Goal: Transaction & Acquisition: Obtain resource

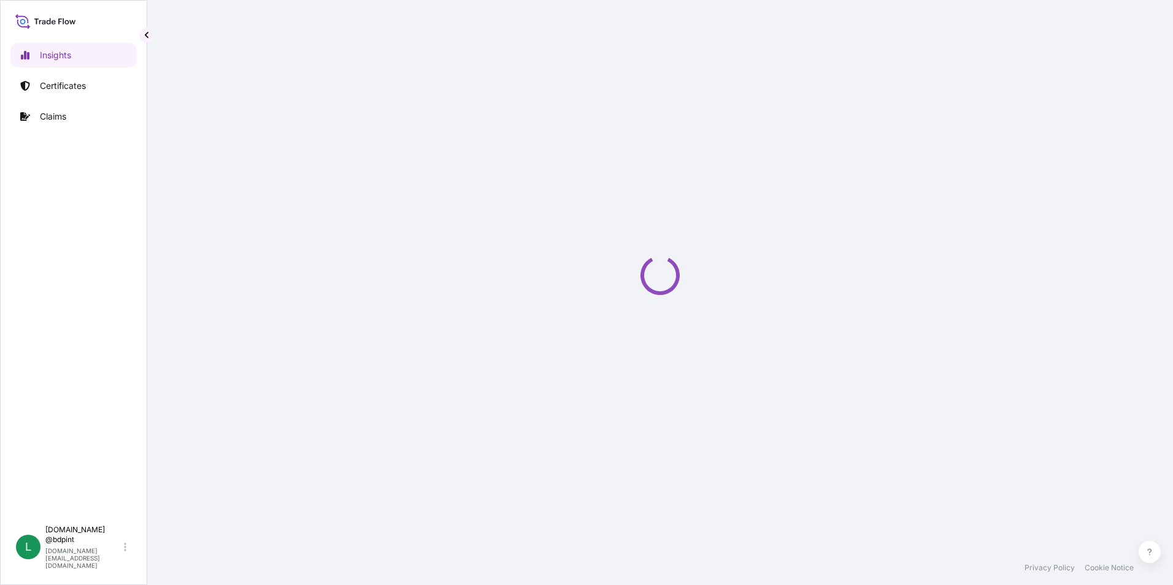
select select "2025"
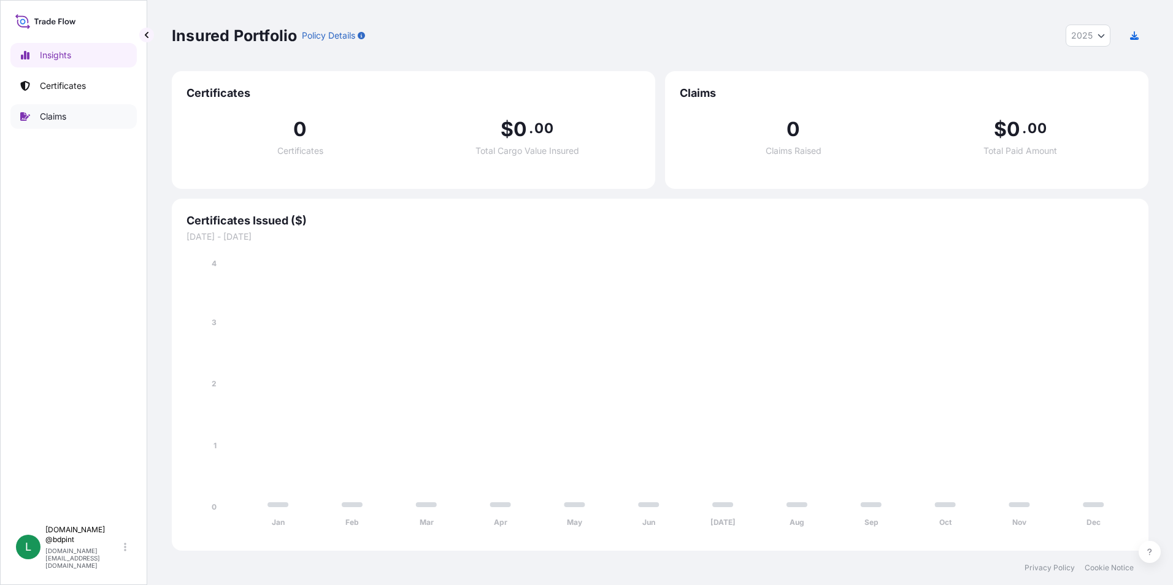
click at [64, 87] on p "Certificates" at bounding box center [63, 86] width 46 height 12
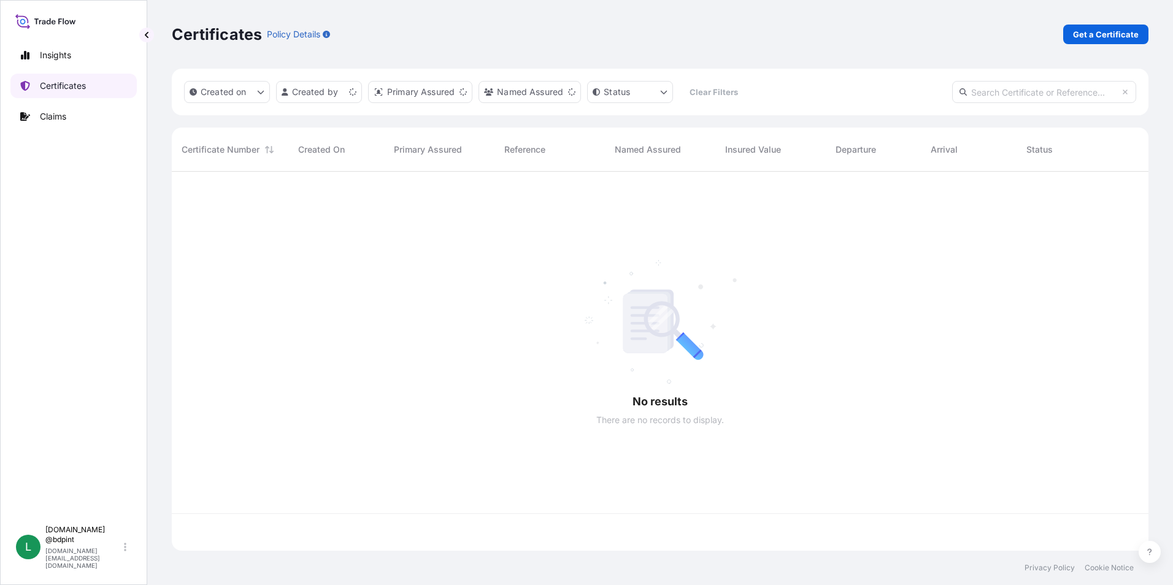
scroll to position [377, 968]
click at [1092, 29] on p "Get a Certificate" at bounding box center [1106, 34] width 66 height 12
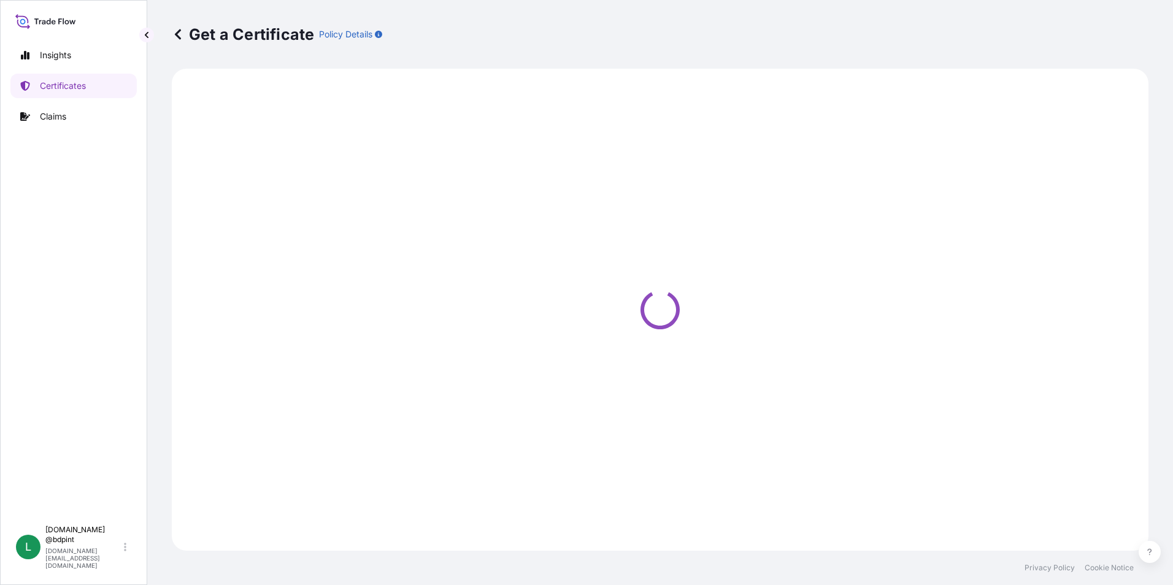
select select "Barge"
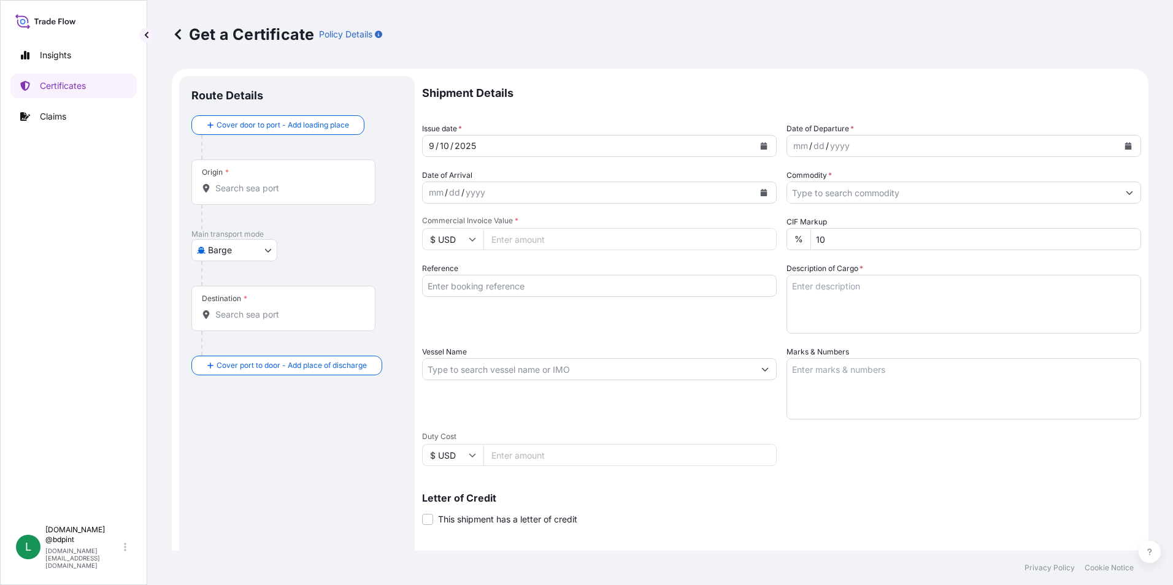
click at [1124, 143] on button "Calendar" at bounding box center [1129, 146] width 20 height 20
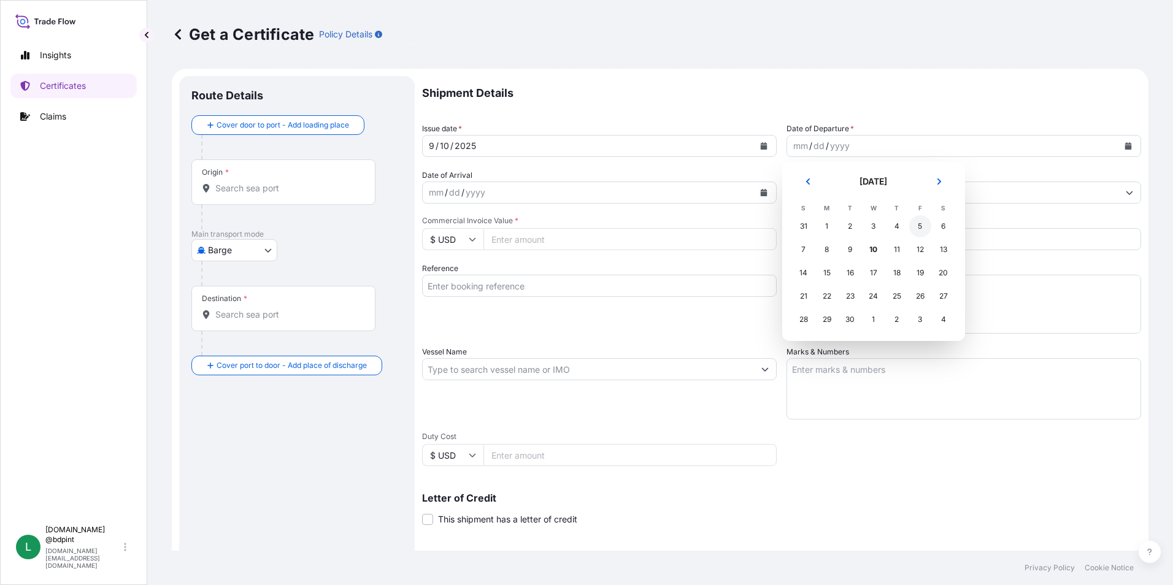
click at [917, 231] on div "5" at bounding box center [921, 226] width 22 height 22
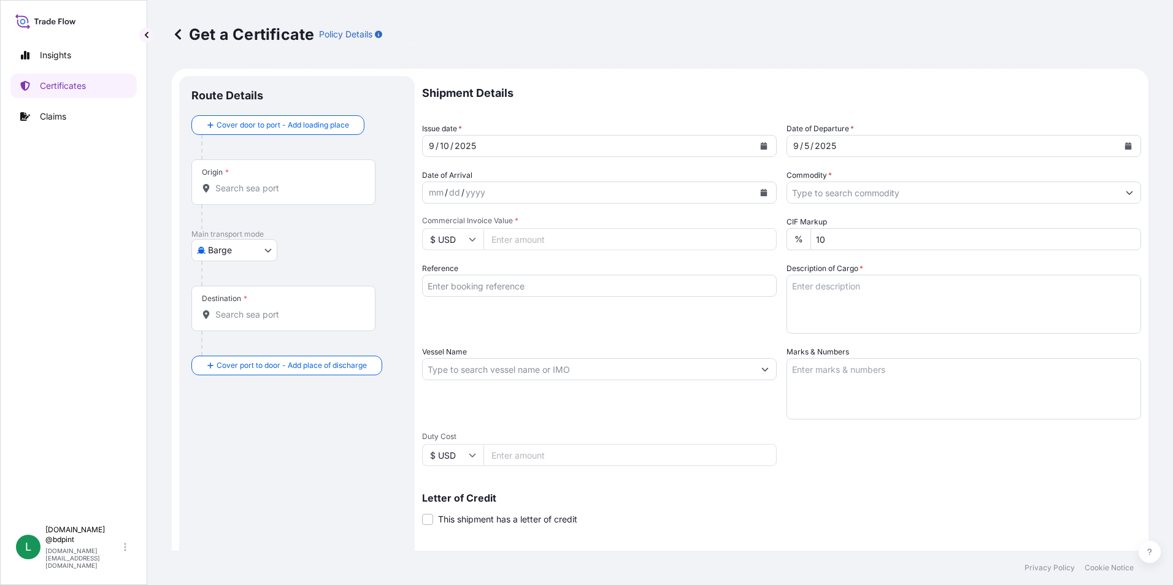
click at [762, 198] on button "Calendar" at bounding box center [764, 193] width 20 height 20
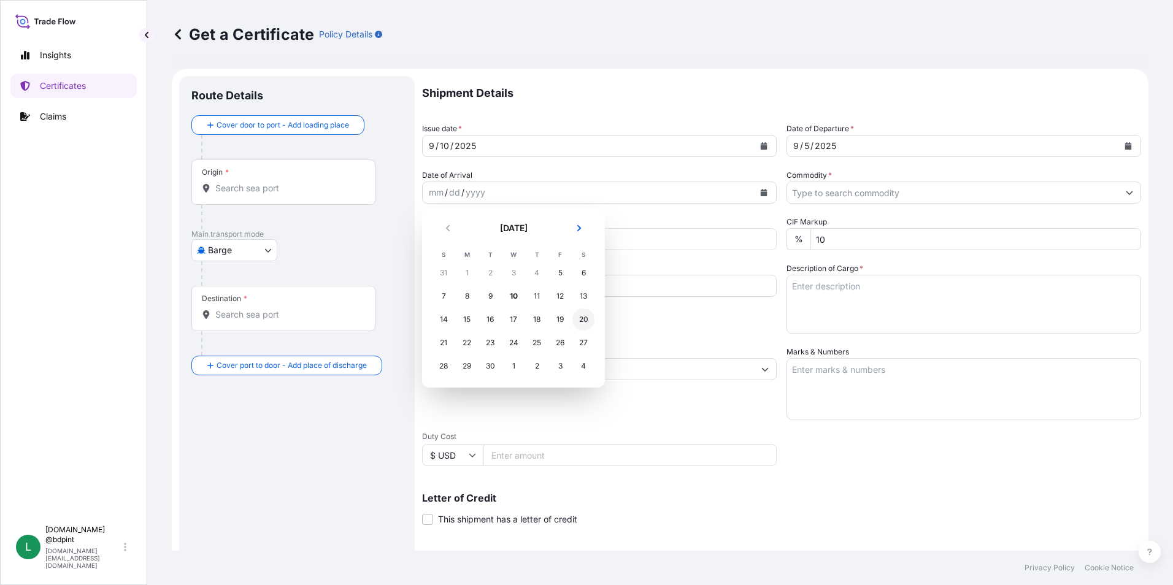
click at [578, 319] on div "20" at bounding box center [584, 320] width 22 height 22
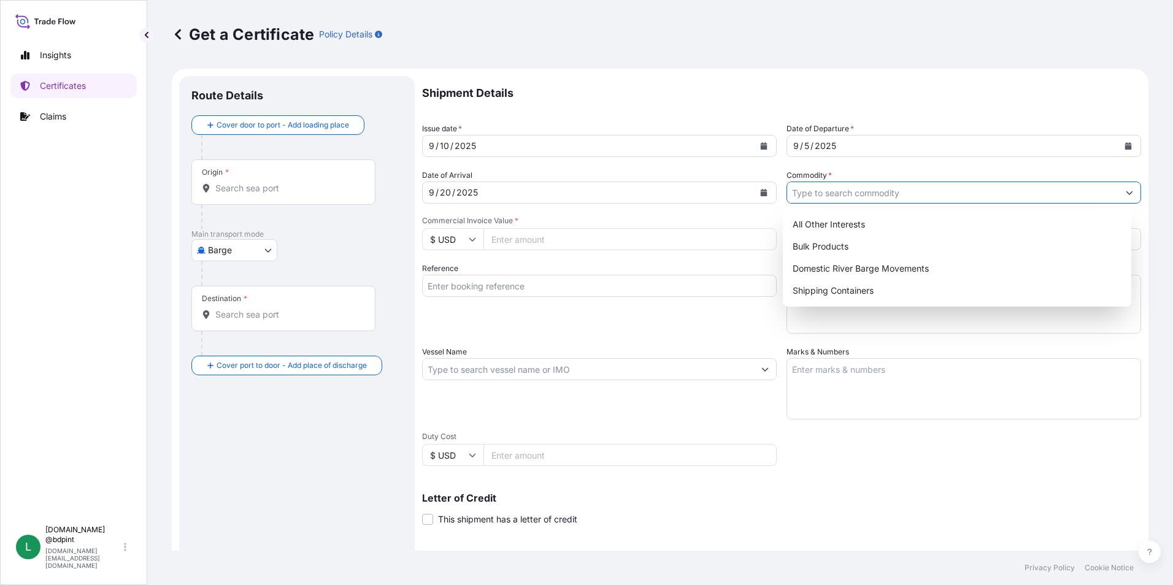
click at [859, 198] on input "Commodity *" at bounding box center [952, 193] width 331 height 22
click at [840, 290] on div "Shipping Containers" at bounding box center [957, 291] width 339 height 22
type input "Shipping Containers"
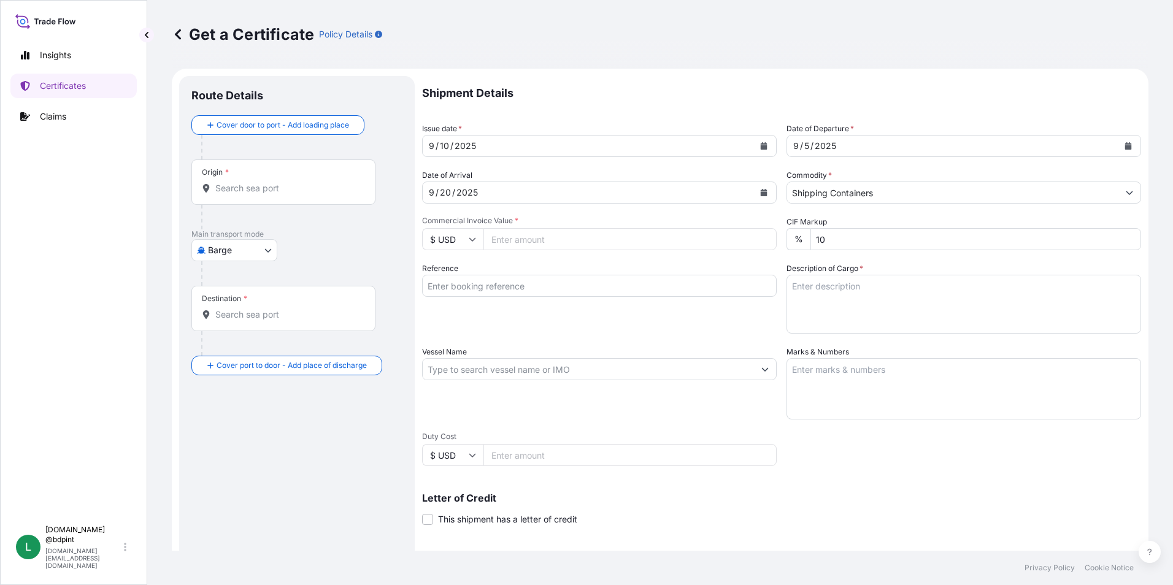
click at [670, 340] on div "Shipment Details Issue date * [DATE] Date of Departure * [DATE] Date of Arrival…" at bounding box center [781, 368] width 719 height 585
click at [534, 232] on input "Commercial Invoice Value *" at bounding box center [630, 239] width 293 height 22
paste input "353791.03"
type input "353791.03"
click at [542, 282] on input "Reference" at bounding box center [599, 286] width 355 height 22
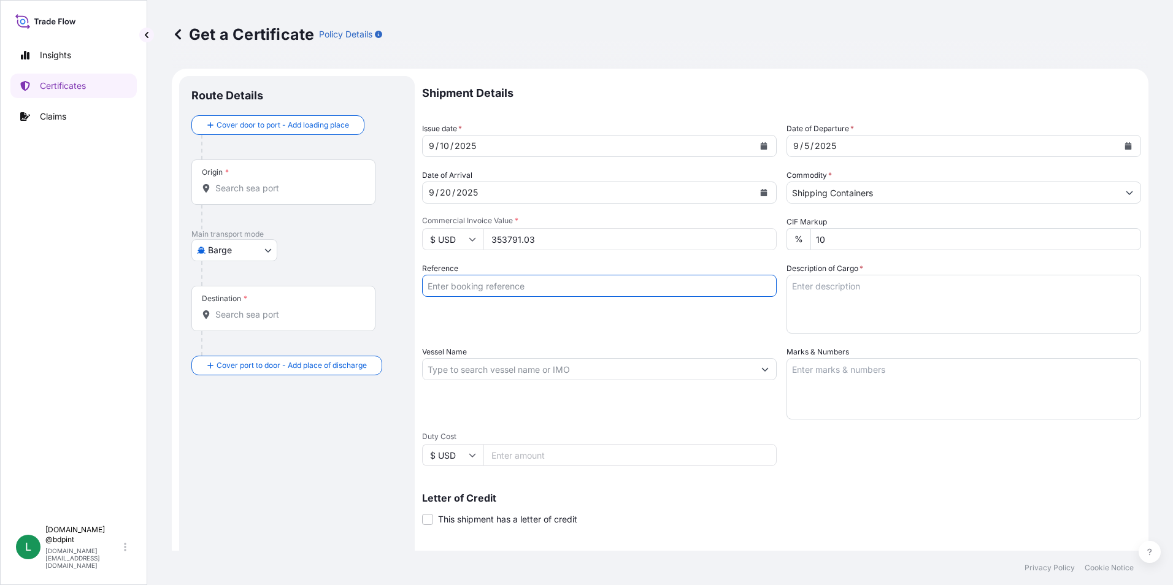
paste input "80000108575"
click at [570, 287] on input "80000108575" at bounding box center [599, 286] width 355 height 22
paste input "PE-063/25"
type input "80000108575 PE-063/25"
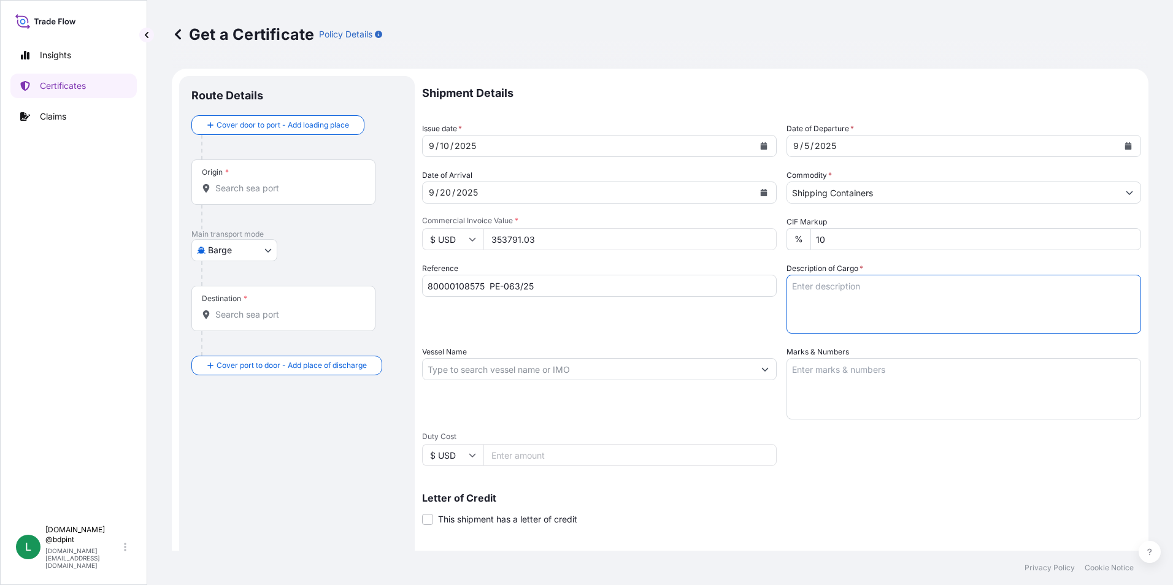
click at [970, 293] on textarea "Description of Cargo *" at bounding box center [964, 304] width 355 height 59
paste textarea "BAR 016 CV1200\"
click at [873, 302] on textarea "BAR 016 CV1200\" at bounding box center [964, 304] width 355 height 59
paste textarea "LUBRICATING OIL ADDITIVES"
click at [977, 307] on textarea "BAR 016 CV1200\ LUBRICATING OIL ADDITIVES" at bounding box center [964, 304] width 355 height 59
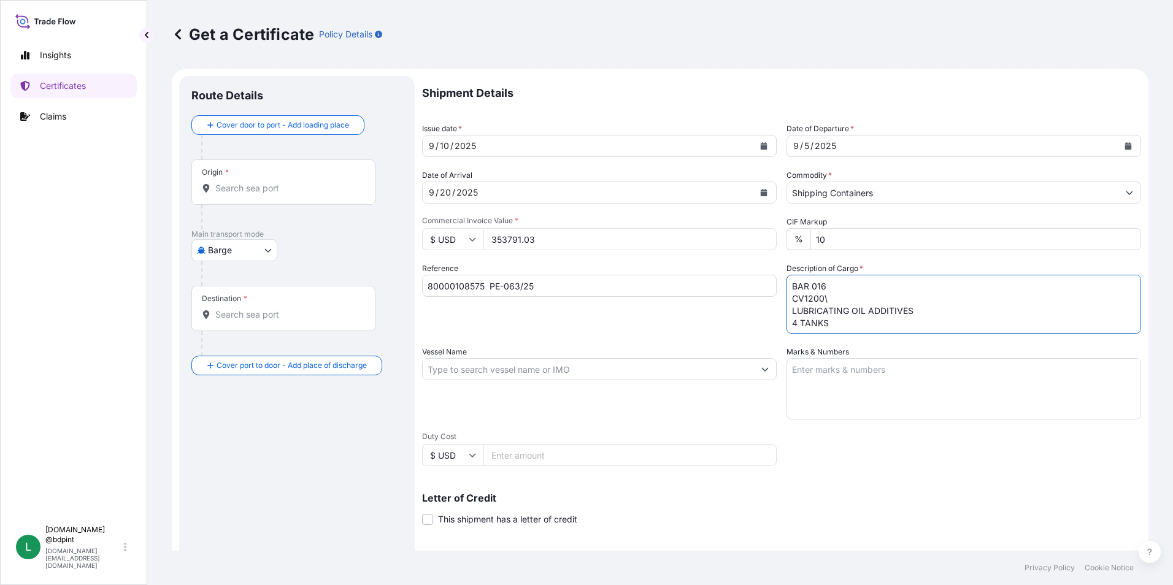
type textarea "BAR 016 CV1200\ LUBRICATING OIL ADDITIVES 4 TANKS"
click at [477, 376] on input "Vessel Name" at bounding box center [588, 369] width 331 height 22
paste input "MSC [GEOGRAPHIC_DATA]"
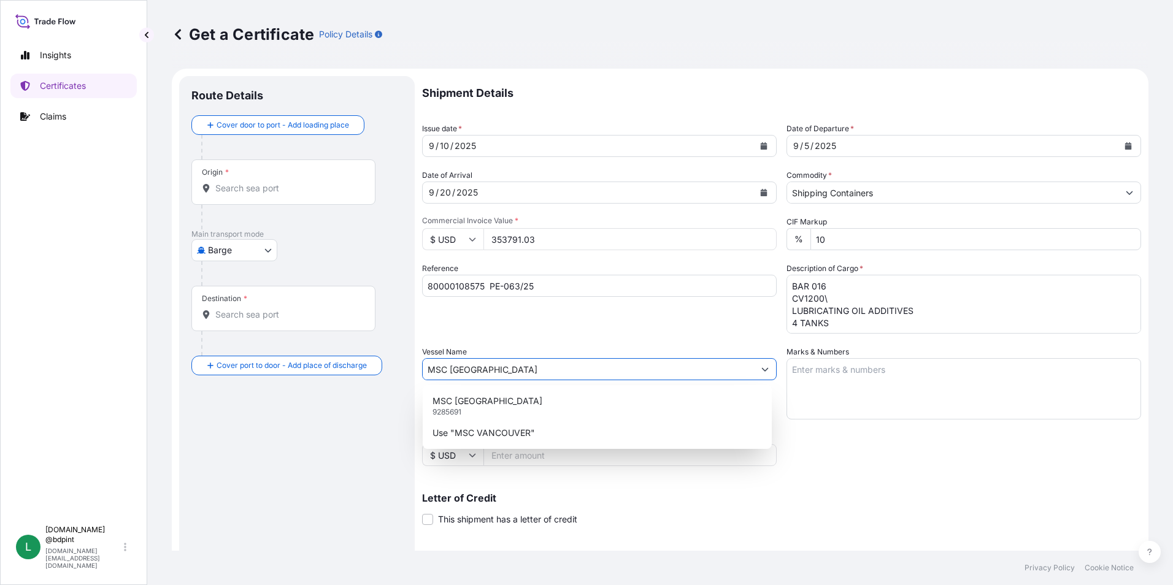
type input "MSC [GEOGRAPHIC_DATA]"
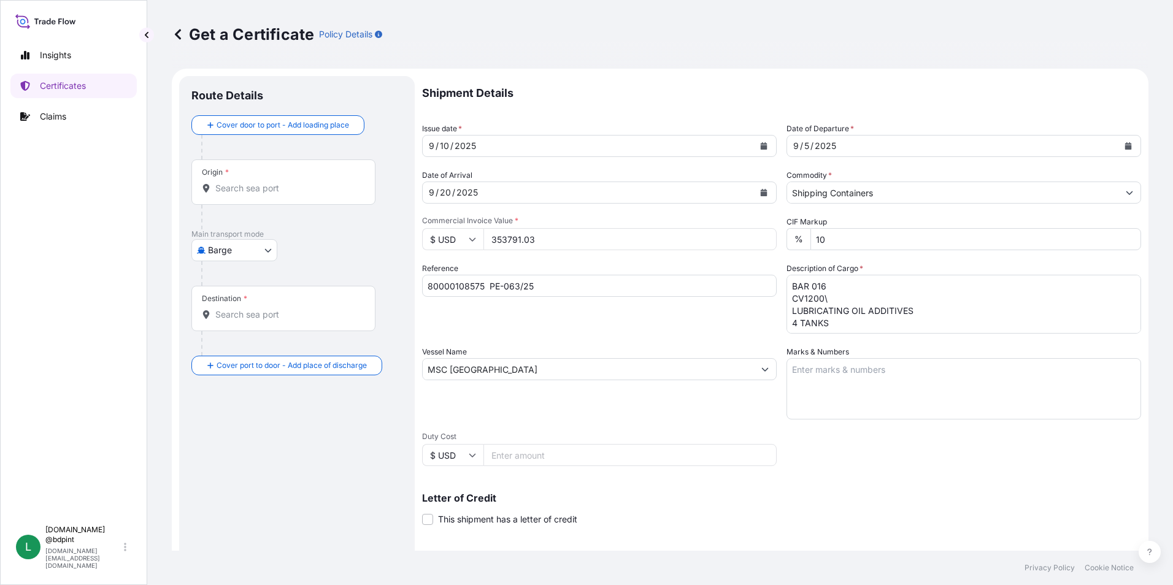
click at [914, 376] on textarea "Marks & Numbers" at bounding box center [964, 388] width 355 height 61
paste textarea "CONSIGNEE CONSIGNEE ORDER REFERENCE NUMBER SHIPPER ORDER NUMBER (LZ ORDER NUMBE…"
type textarea "CONSIGNEE CONSIGNEE ORDER REFERENCE NUMBER SHIPPER ORDER NUMBER (LZ ORDER NUMBE…"
click at [679, 387] on div "Vessel Name MSC [GEOGRAPHIC_DATA]" at bounding box center [599, 383] width 355 height 74
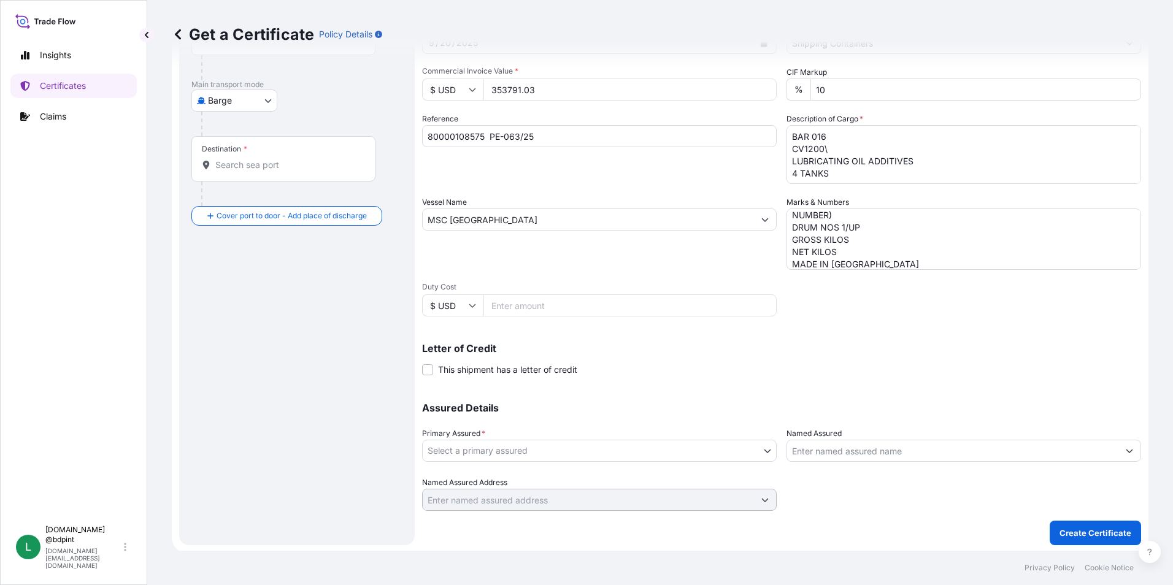
scroll to position [152, 0]
click at [603, 451] on body "0 options available. 2 options available. Insights Certificates Claims L [DOMAI…" at bounding box center [586, 292] width 1173 height 585
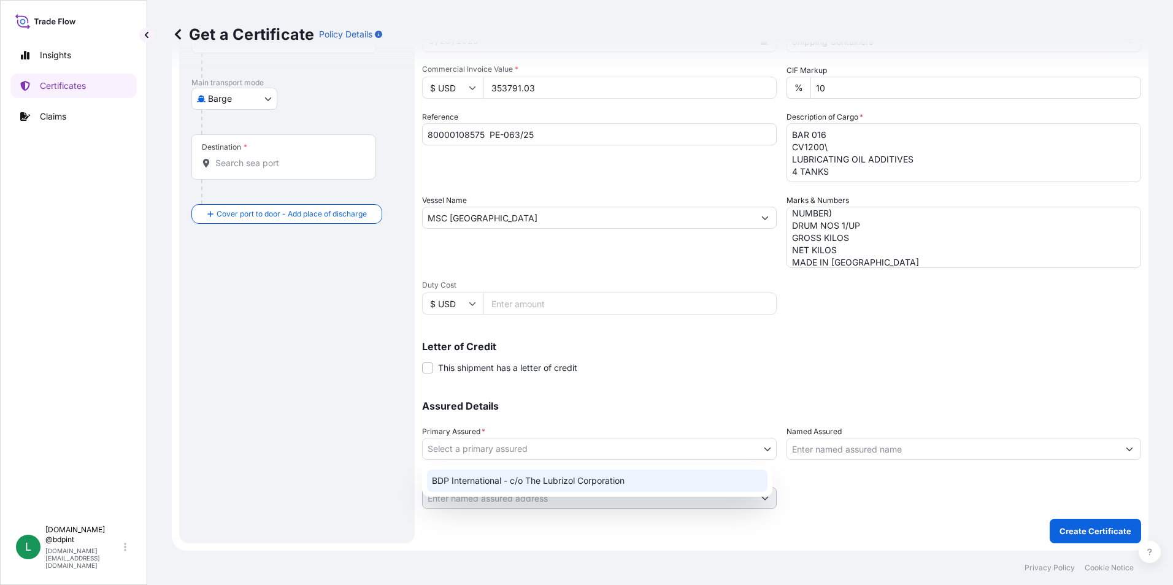
click at [583, 481] on div "BDP International - c/o The Lubrizol Corporation" at bounding box center [597, 481] width 341 height 22
select select "31972"
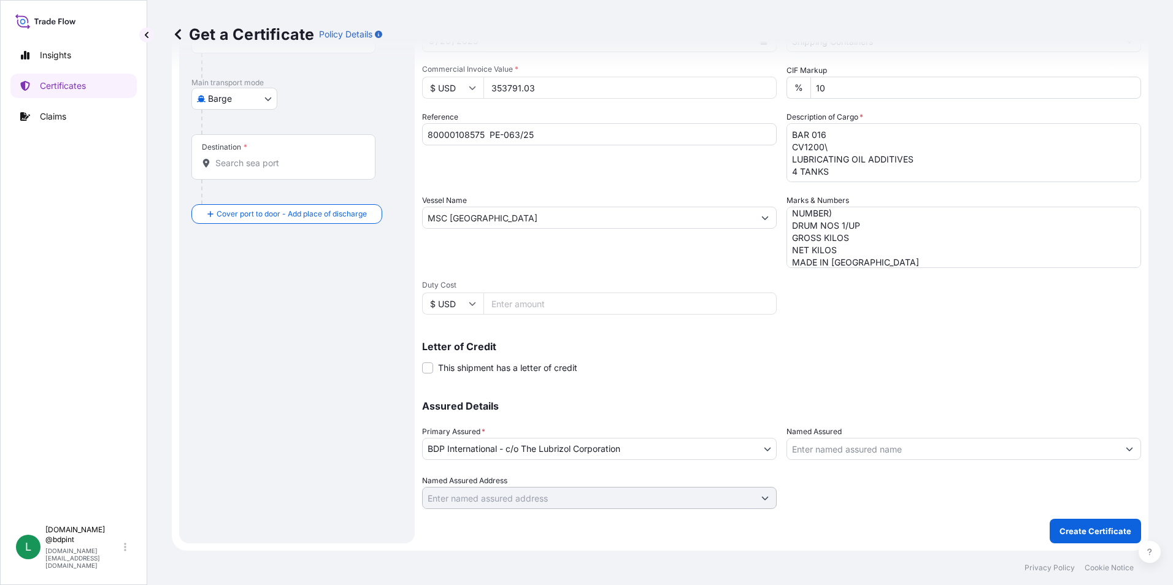
click at [858, 452] on input "Named Assured" at bounding box center [952, 449] width 331 height 22
paste input "BARCINO SAC"
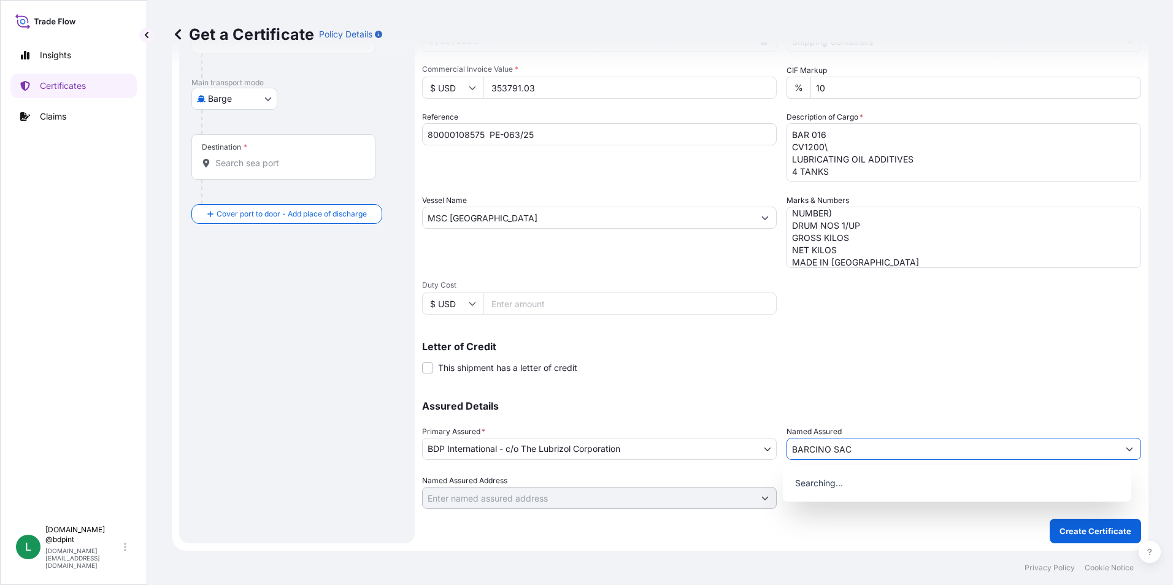
type input "BARCINO SAC"
click at [720, 369] on div "Letter of Credit This shipment has a letter of credit Letter of credit * Letter…" at bounding box center [781, 358] width 719 height 33
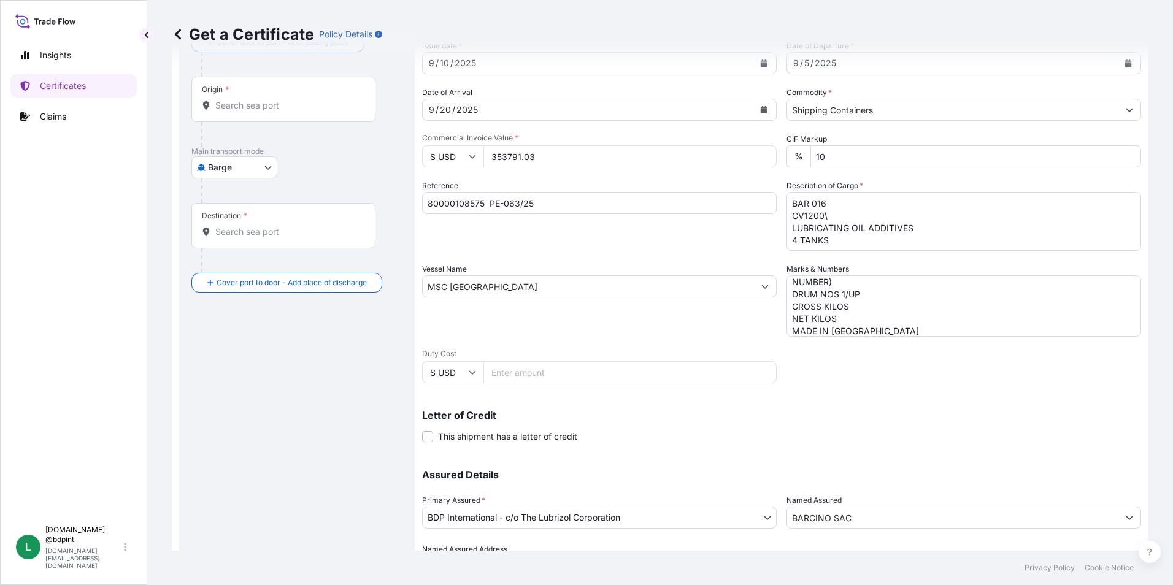
scroll to position [0, 0]
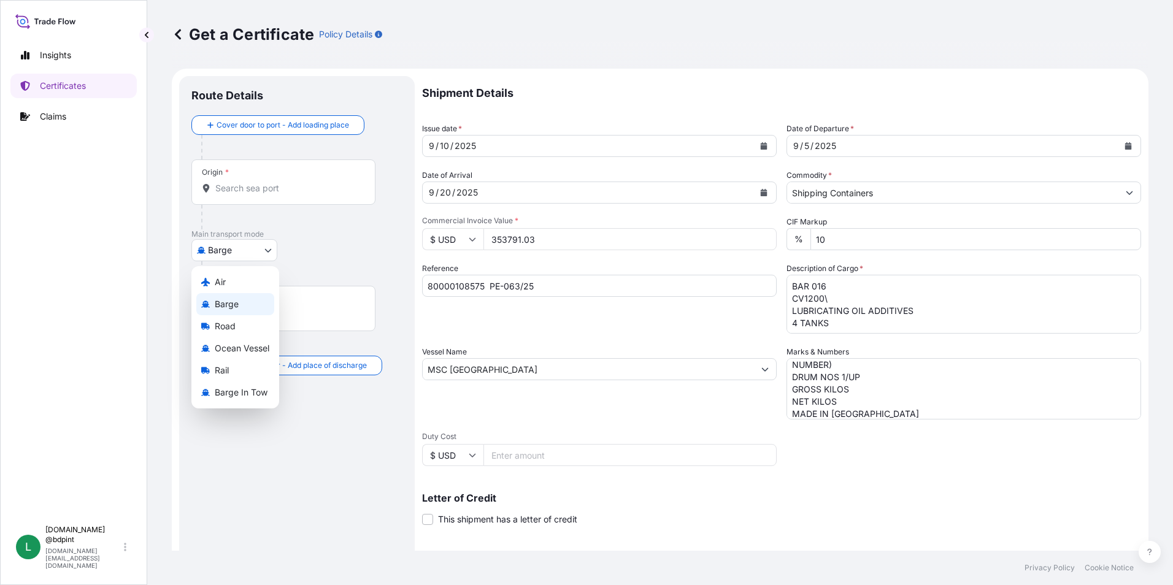
click at [238, 250] on body "15 options available. 0 options available. Insights Certificates Claims L [DOMA…" at bounding box center [586, 292] width 1173 height 585
click at [244, 347] on span "Ocean Vessel" at bounding box center [242, 348] width 55 height 12
select select "Ocean Vessel"
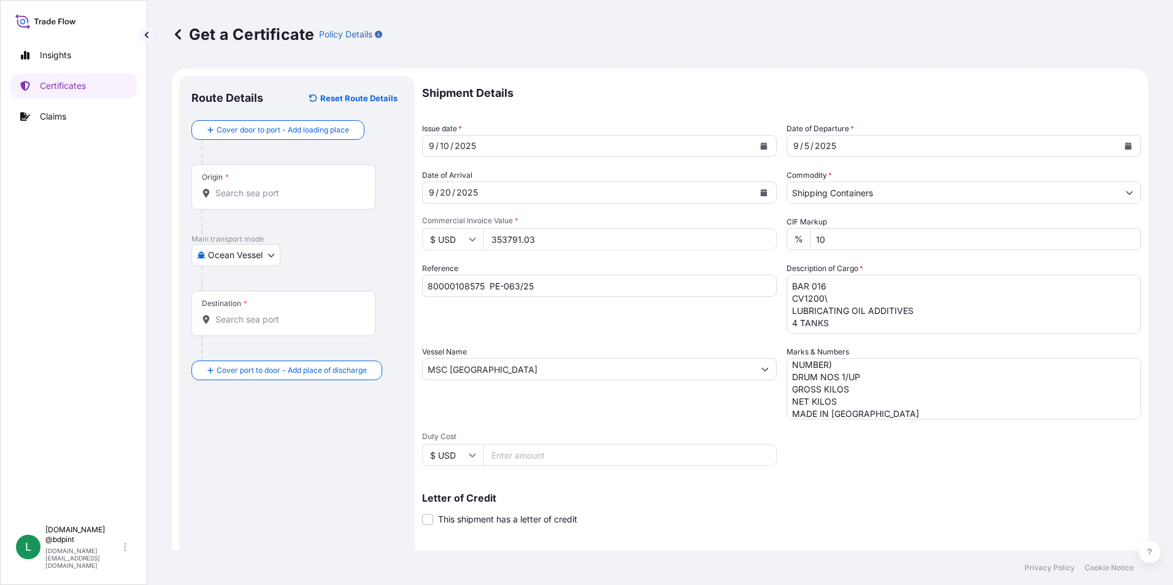
click at [238, 199] on input "Origin *" at bounding box center [287, 193] width 145 height 12
paste input "USHOU"
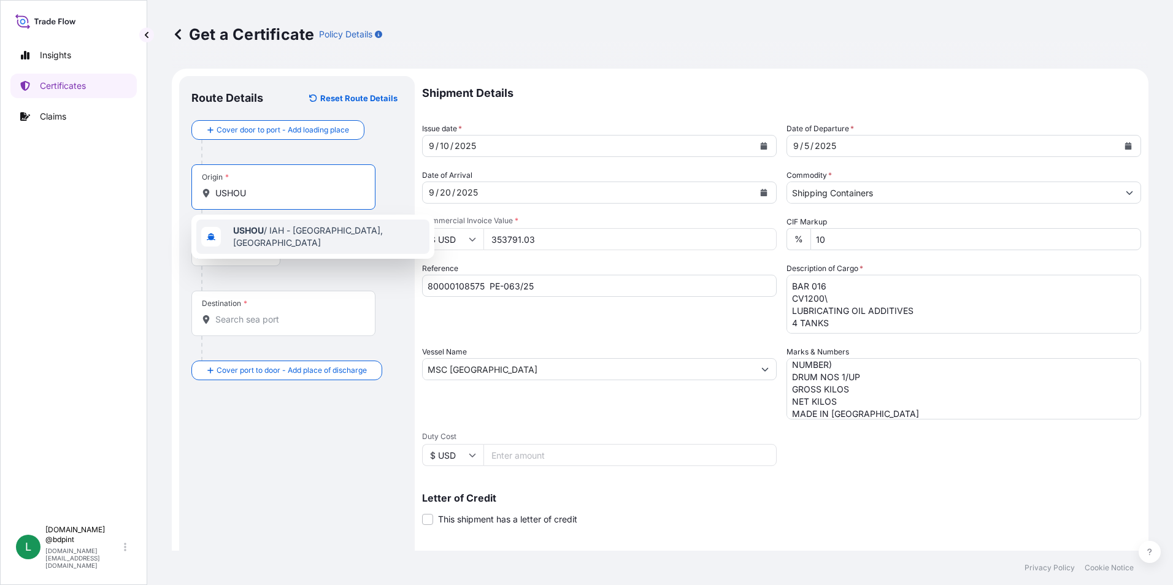
click at [282, 239] on span "USHOU / IAH - [GEOGRAPHIC_DATA], [GEOGRAPHIC_DATA]" at bounding box center [328, 237] width 191 height 25
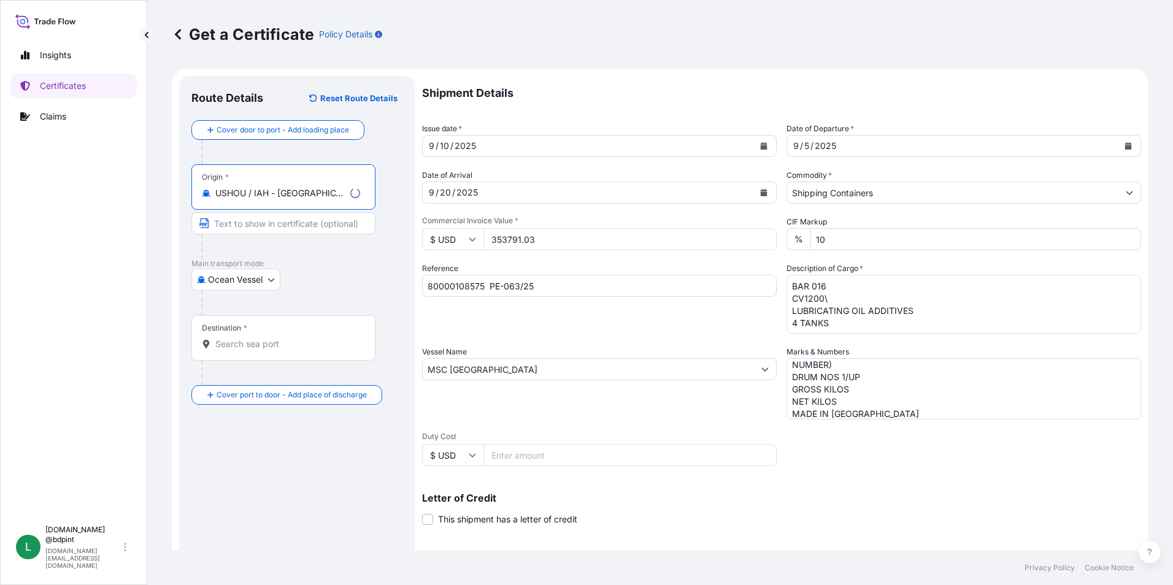
type input "USHOU / IAH - [GEOGRAPHIC_DATA], [GEOGRAPHIC_DATA]"
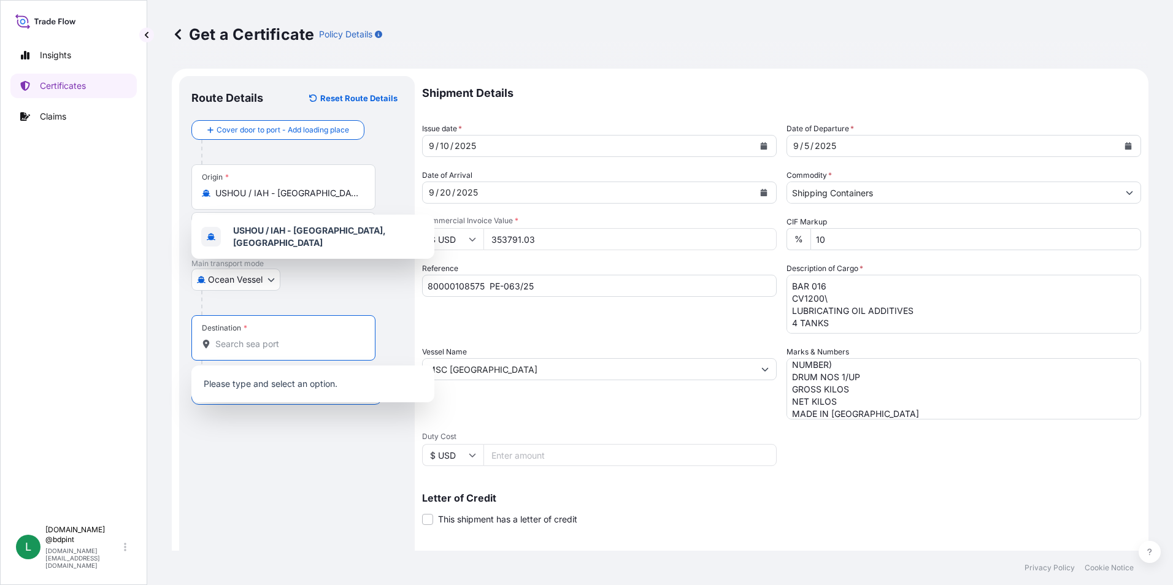
click at [253, 345] on input "Destination *" at bounding box center [287, 344] width 145 height 12
paste input "PECLL"
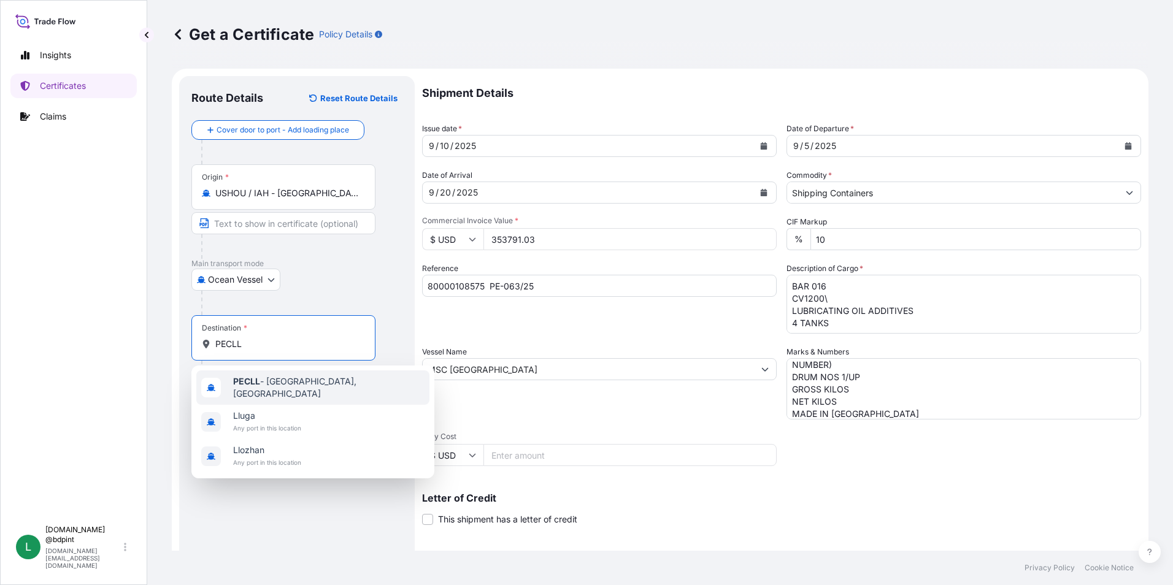
click at [264, 385] on span "PECLL - [GEOGRAPHIC_DATA], [GEOGRAPHIC_DATA]" at bounding box center [328, 388] width 191 height 25
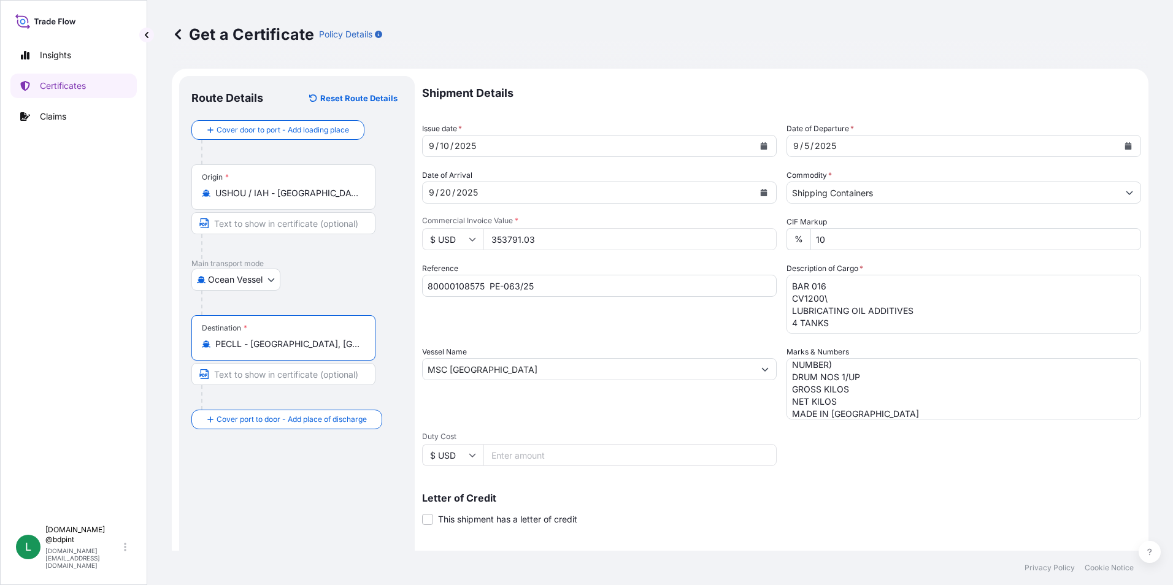
type input "PECLL - [GEOGRAPHIC_DATA], [GEOGRAPHIC_DATA]"
drag, startPoint x: 304, startPoint y: 466, endPoint x: 493, endPoint y: 460, distance: 189.1
click at [304, 466] on div "Route Details Reset Route Details Cover door to port - Add loading place Place …" at bounding box center [296, 385] width 211 height 595
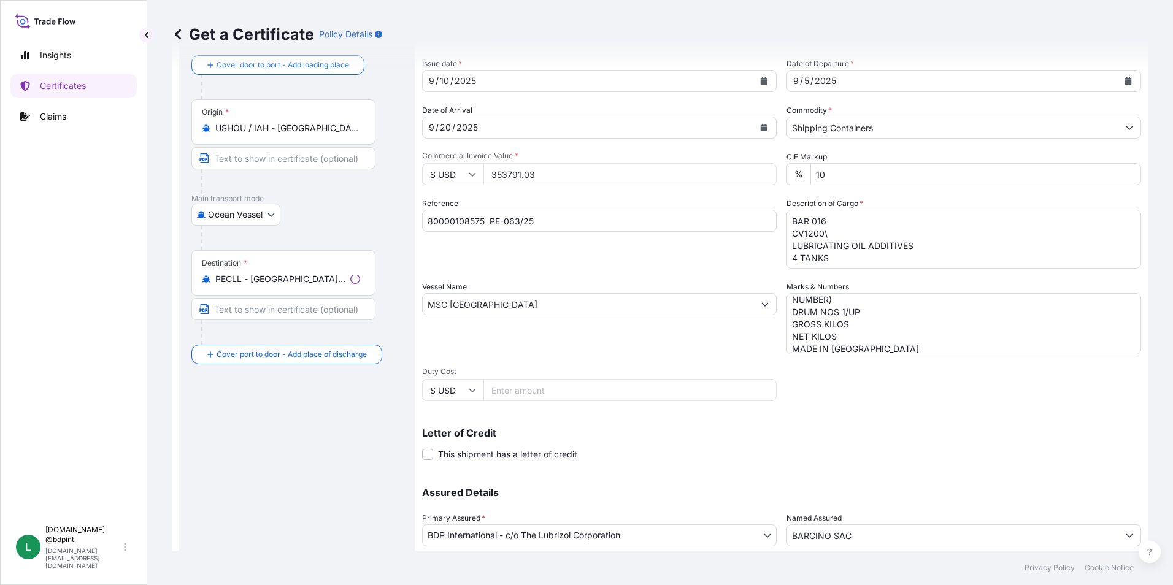
scroll to position [152, 0]
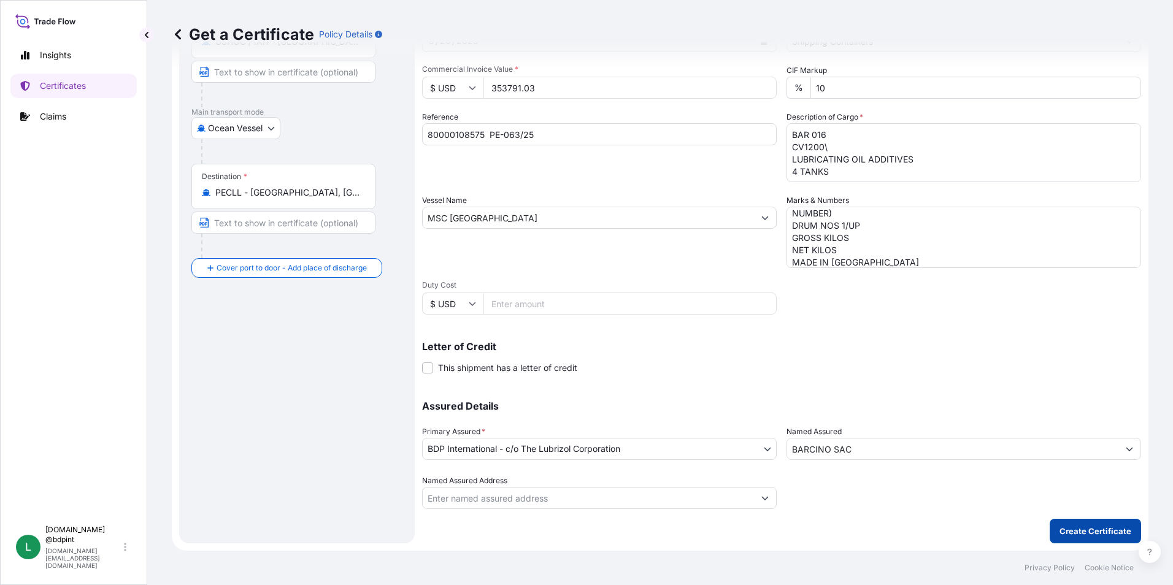
click at [1083, 532] on p "Create Certificate" at bounding box center [1096, 531] width 72 height 12
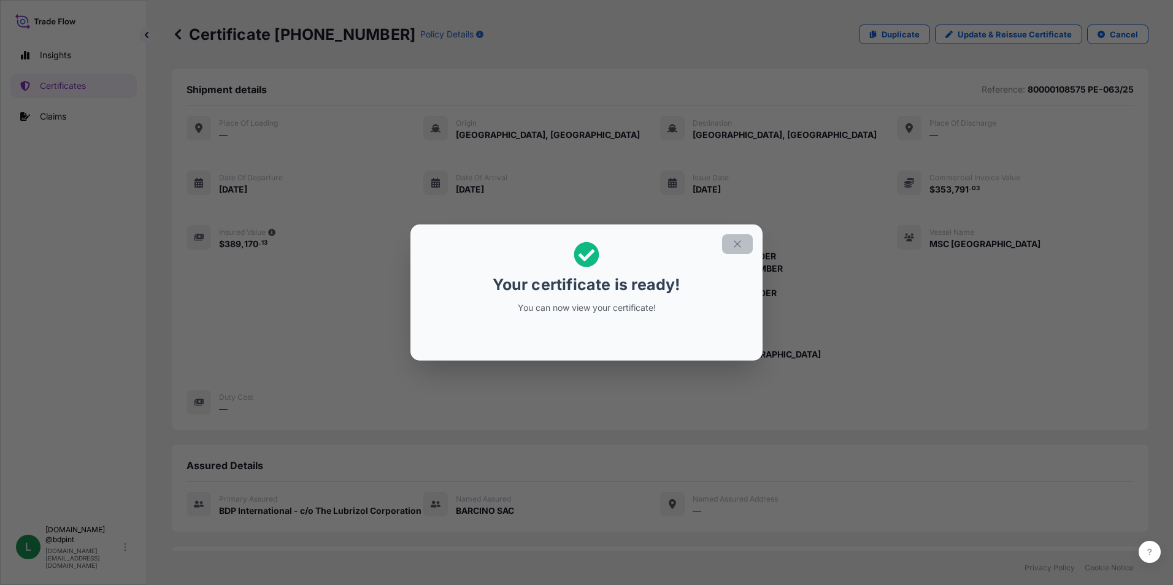
click at [740, 245] on icon "button" at bounding box center [737, 244] width 11 height 11
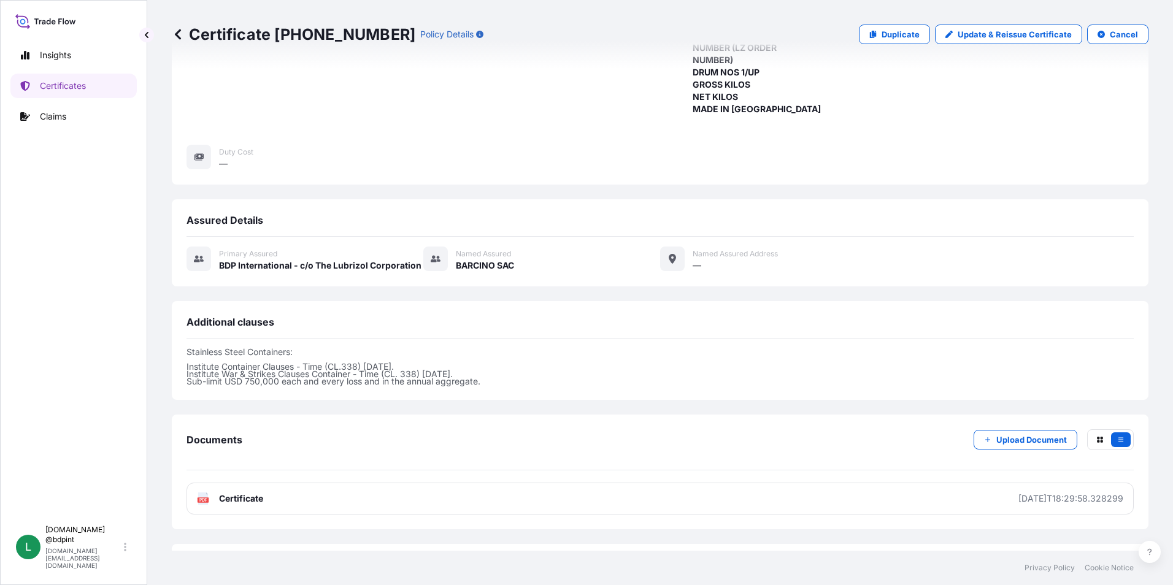
scroll to position [301, 0]
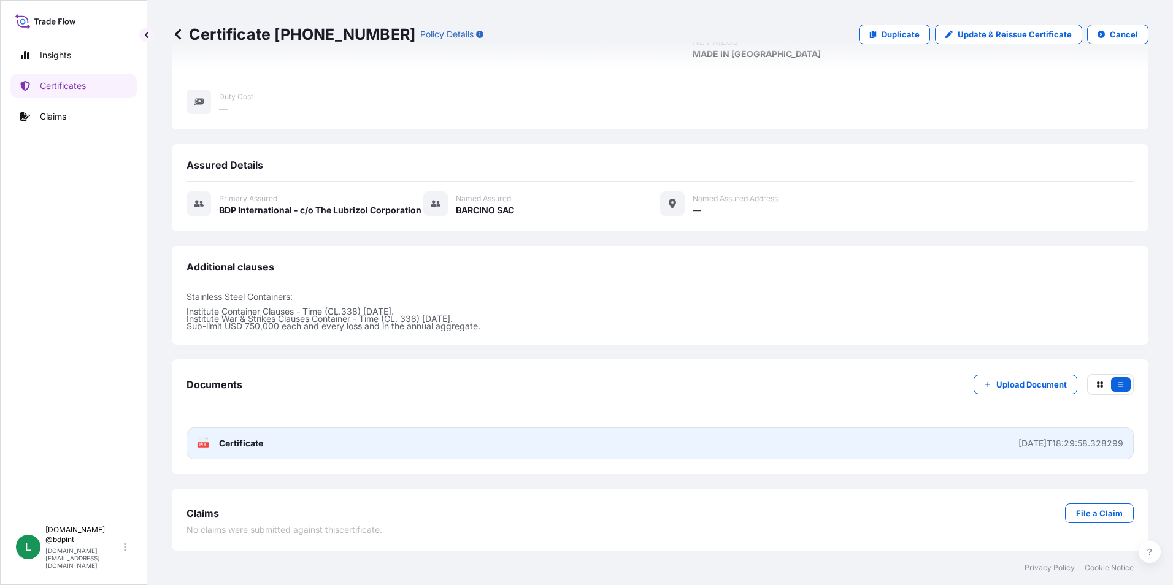
click at [650, 441] on link "PDF Certificate [DATE]T18:29:58.328299" at bounding box center [661, 444] width 948 height 32
